Goal: Use online tool/utility: Utilize a website feature to perform a specific function

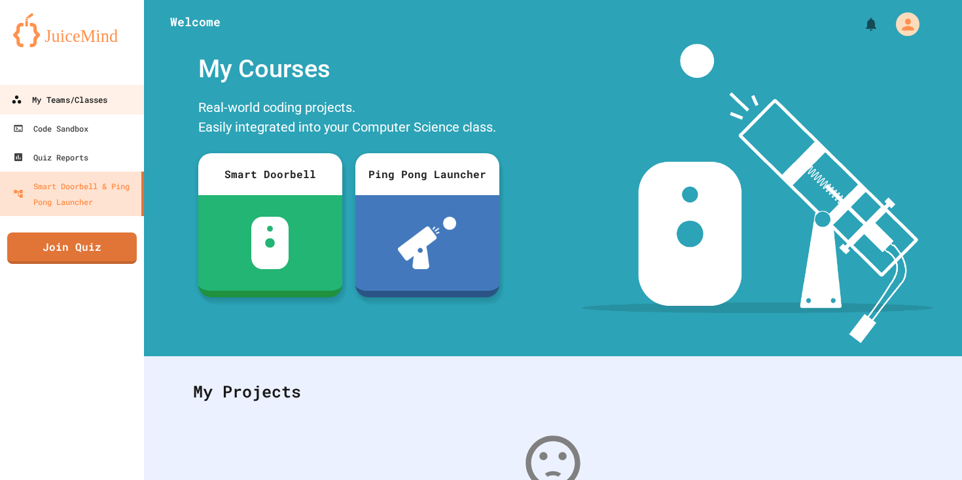
click at [67, 103] on div "My Teams/Classes" at bounding box center [59, 100] width 96 height 16
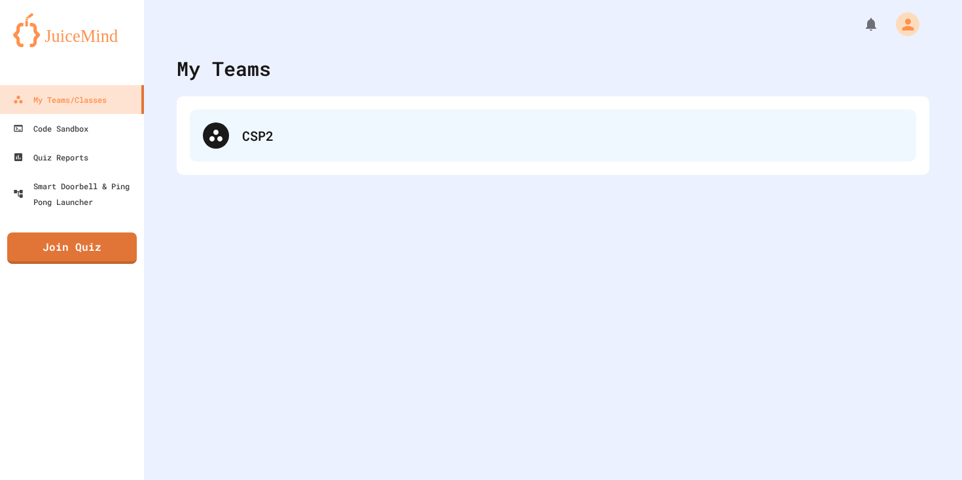
click at [207, 130] on div at bounding box center [216, 135] width 26 height 26
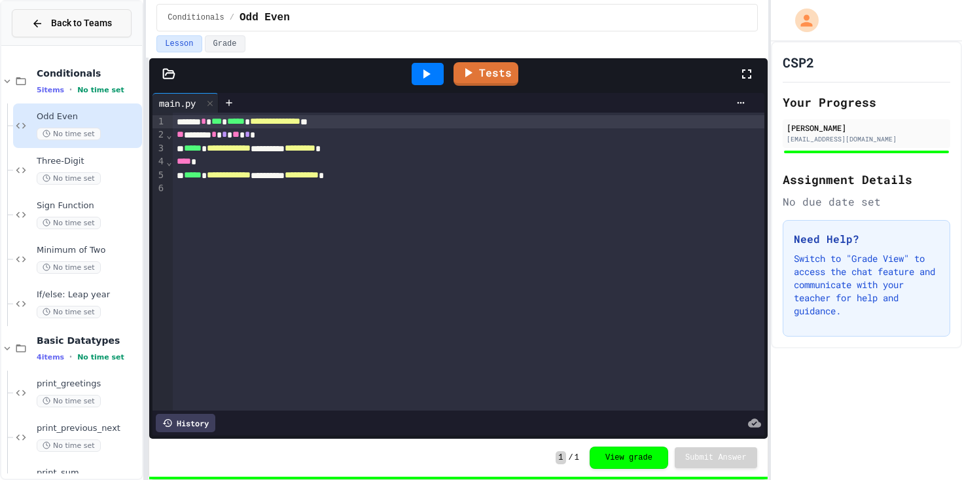
click at [63, 29] on span "Back to Teams" at bounding box center [81, 23] width 61 height 14
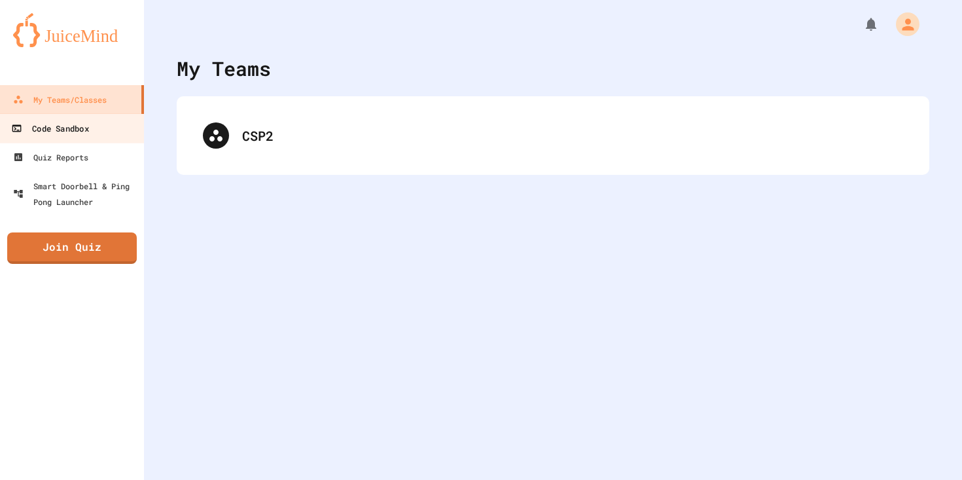
click at [99, 141] on link "Code Sandbox" at bounding box center [72, 127] width 149 height 29
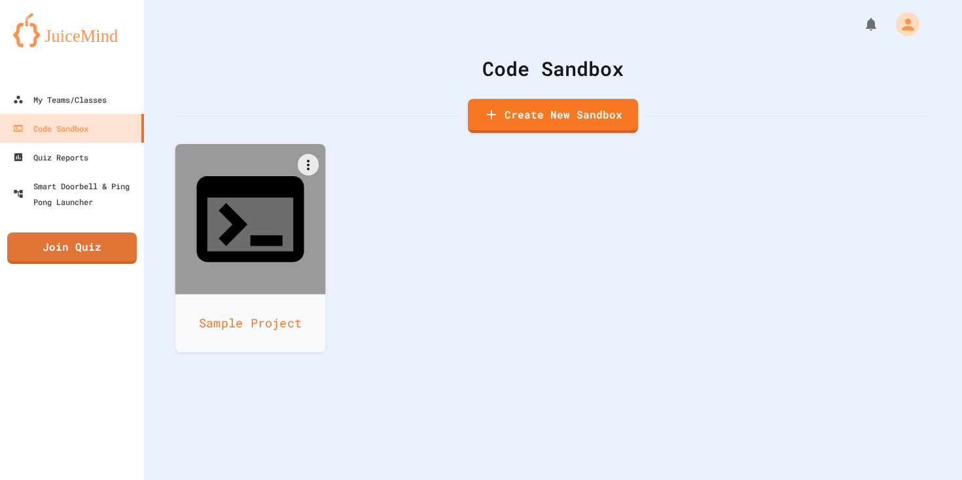
click at [194, 181] on div at bounding box center [250, 219] width 151 height 151
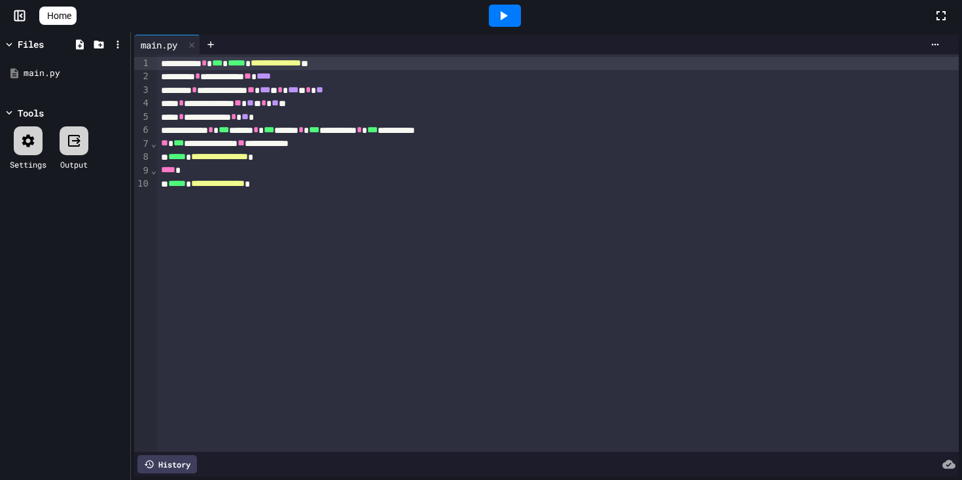
click at [265, 82] on div "**********" at bounding box center [558, 76] width 802 height 13
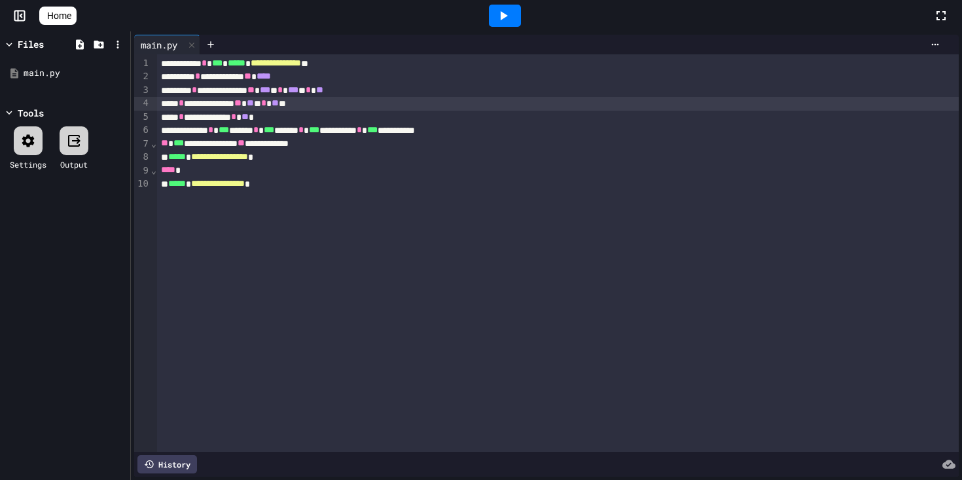
click at [266, 105] on span "*" at bounding box center [263, 102] width 5 height 9
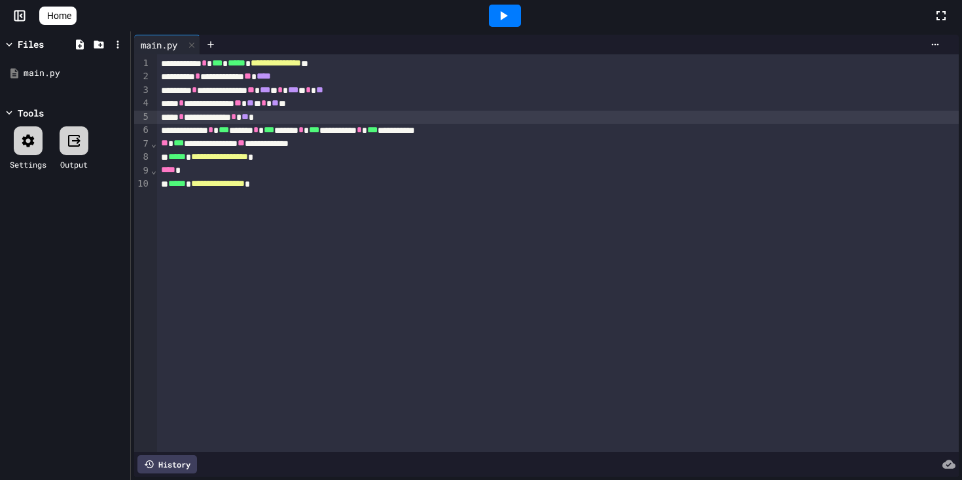
click at [249, 113] on span "**" at bounding box center [245, 116] width 7 height 9
click at [511, 23] on icon at bounding box center [504, 16] width 16 height 16
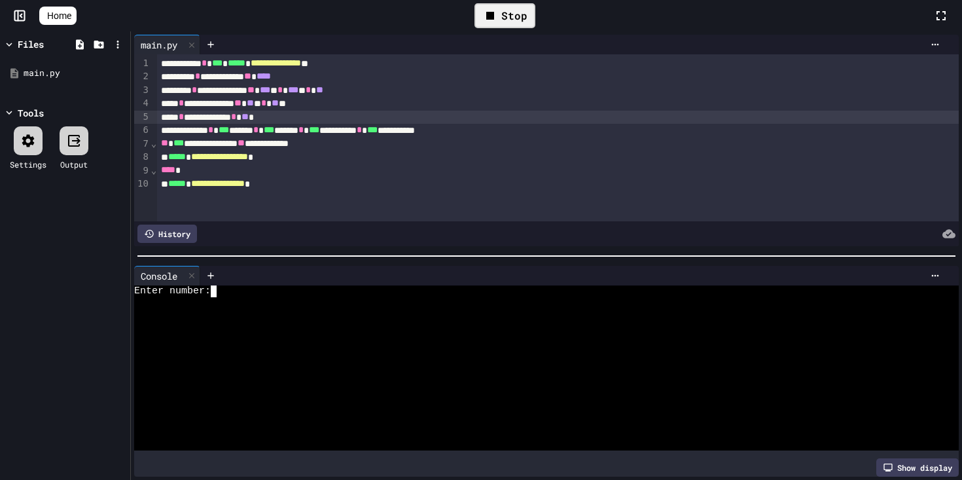
click at [488, 295] on div "Enter number:" at bounding box center [540, 291] width 813 height 12
click at [509, 24] on div at bounding box center [505, 16] width 32 height 22
click at [338, 291] on div "Enter number:" at bounding box center [540, 291] width 813 height 12
